Goal: Find specific page/section: Find specific page/section

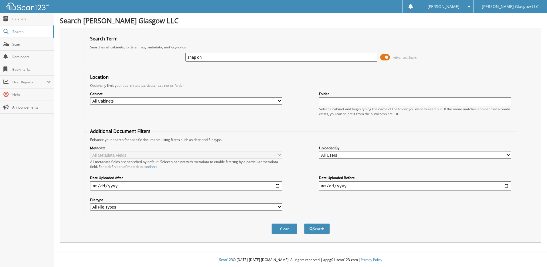
type input "snap on"
click at [304, 223] on button "Search" at bounding box center [317, 228] width 26 height 11
type input "3815"
click at [304, 223] on button "Search" at bounding box center [317, 228] width 26 height 11
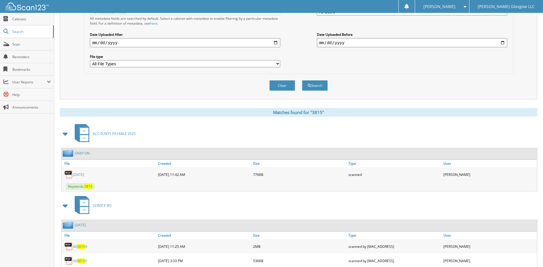
scroll to position [172, 0]
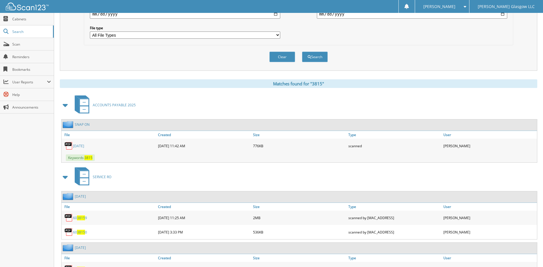
click at [84, 144] on link "JANUARY 2025" at bounding box center [78, 145] width 11 height 5
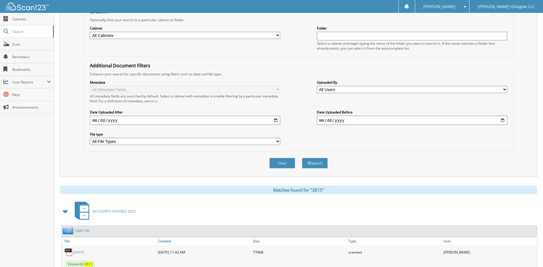
scroll to position [0, 0]
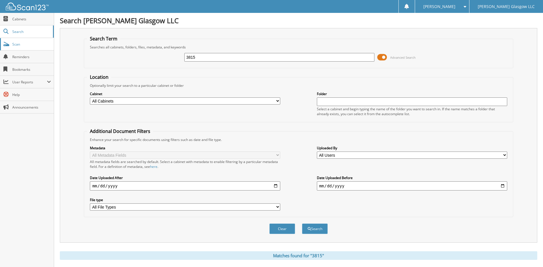
click at [25, 43] on span "Scan" at bounding box center [31, 44] width 39 height 5
